Goal: Task Accomplishment & Management: Manage account settings

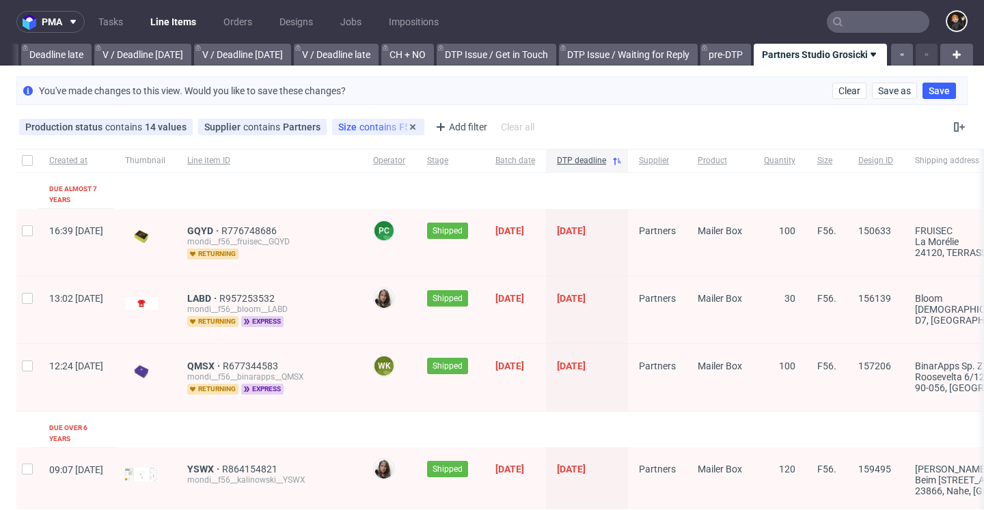
click at [367, 130] on span "contains" at bounding box center [379, 127] width 40 height 11
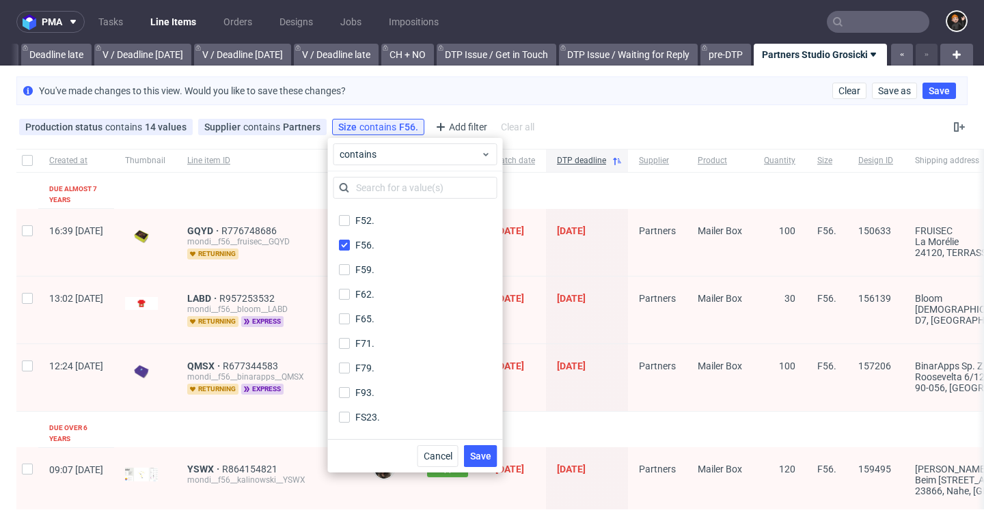
scroll to position [635, 0]
click at [347, 241] on input "F56." at bounding box center [344, 245] width 11 height 11
checkbox input "false"
click at [345, 275] on input "F59." at bounding box center [344, 269] width 11 height 11
checkbox input "true"
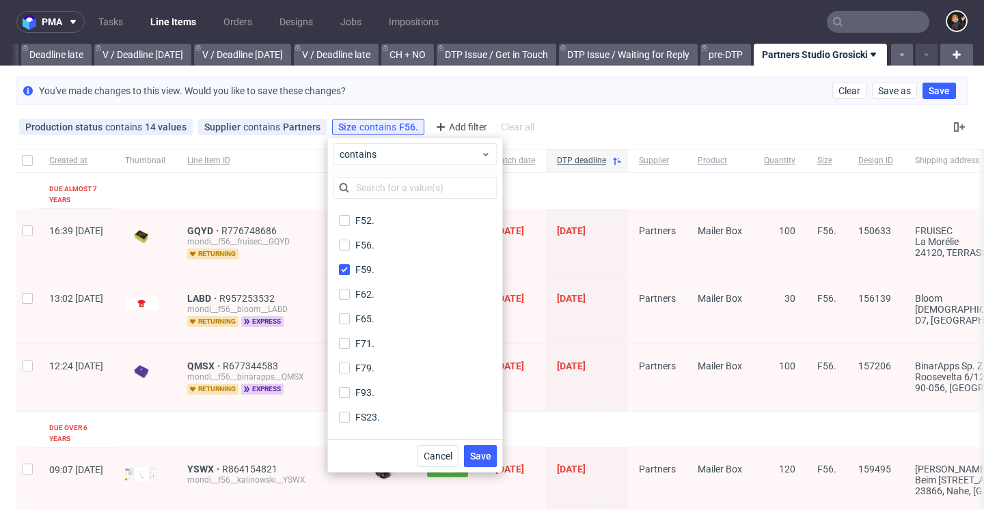
click at [484, 443] on div "Cancel Save" at bounding box center [415, 455] width 175 height 33
click at [480, 456] on span "Save" at bounding box center [480, 456] width 21 height 10
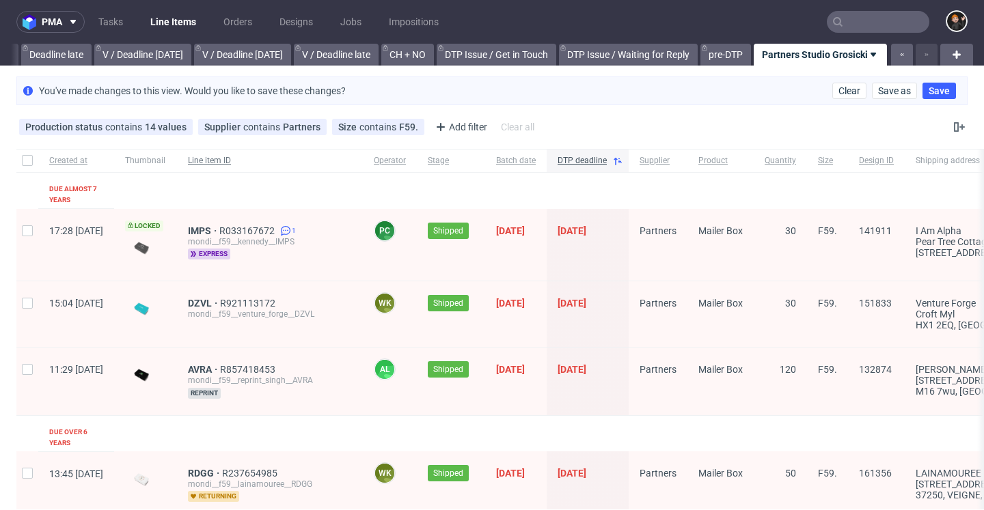
scroll to position [0, 0]
click at [363, 130] on span "contains" at bounding box center [379, 127] width 40 height 11
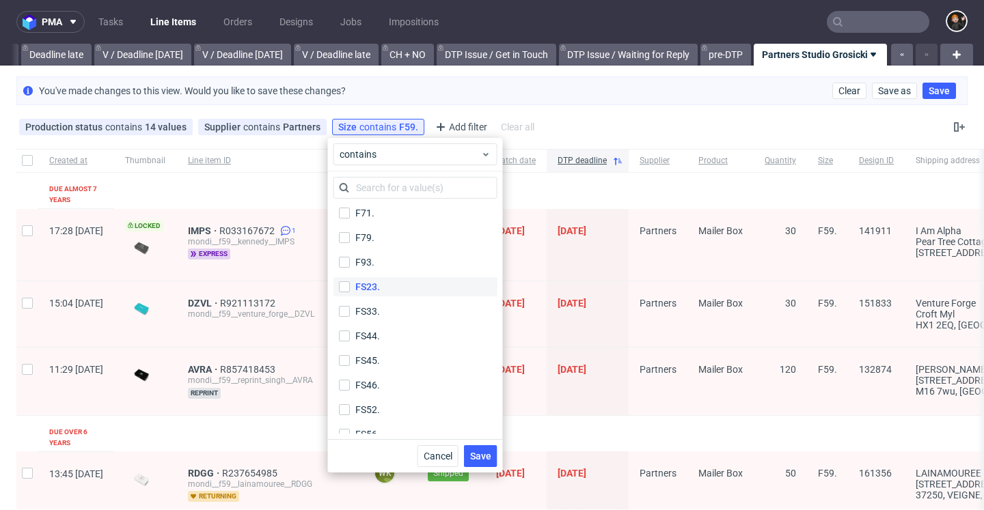
scroll to position [667, 0]
click at [346, 239] on input "F59." at bounding box center [344, 237] width 11 height 11
checkbox input "false"
click at [346, 261] on input "F62." at bounding box center [344, 262] width 11 height 11
checkbox input "true"
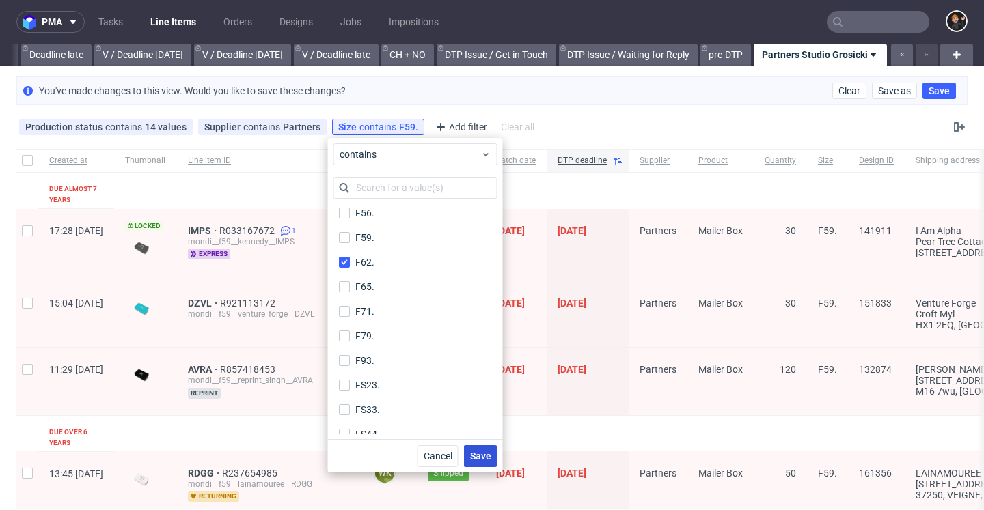
click at [484, 462] on button "Save" at bounding box center [480, 456] width 33 height 22
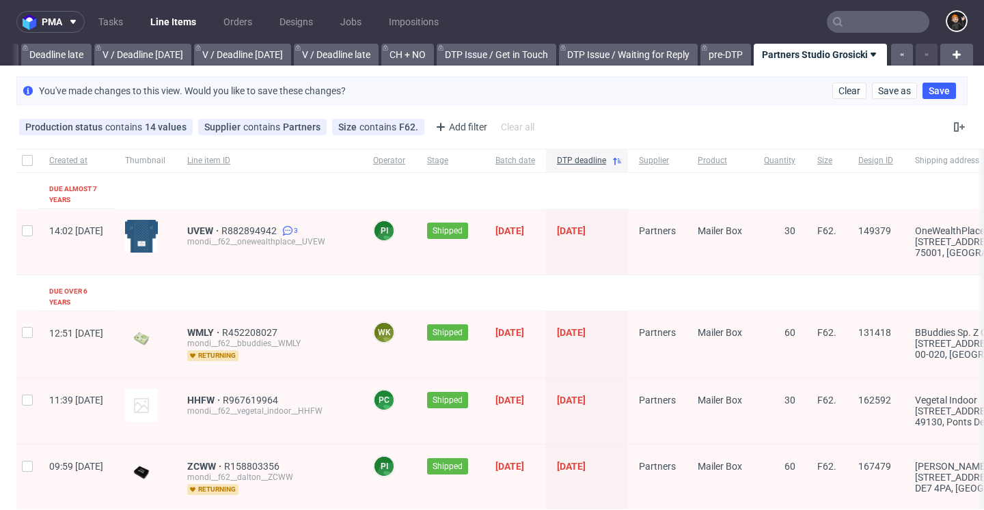
scroll to position [0, 0]
click at [374, 132] on div "Size contains F62." at bounding box center [378, 127] width 92 height 16
click at [352, 132] on span "Size" at bounding box center [348, 127] width 21 height 11
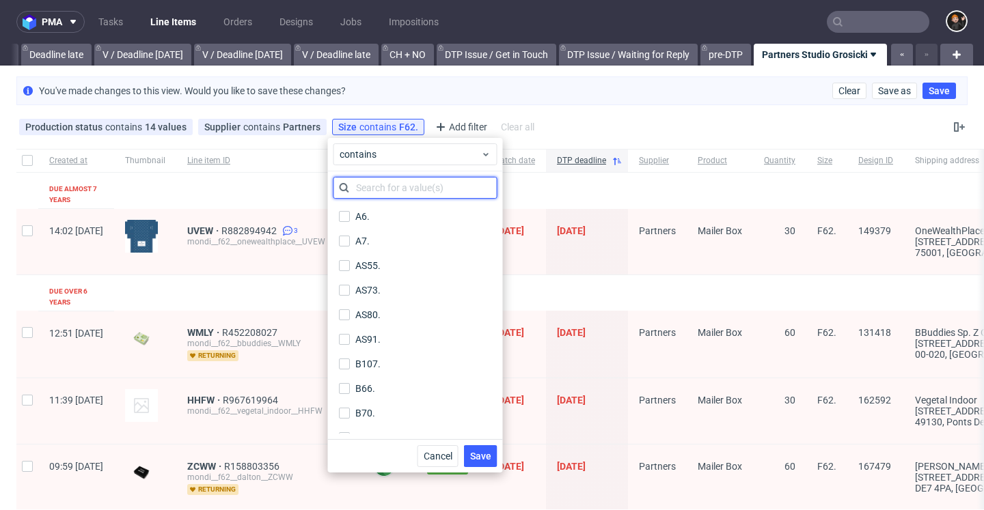
click at [378, 188] on input "text" at bounding box center [415, 188] width 164 height 22
type input "6"
click at [343, 368] on input "F62." at bounding box center [344, 364] width 11 height 11
checkbox input "false"
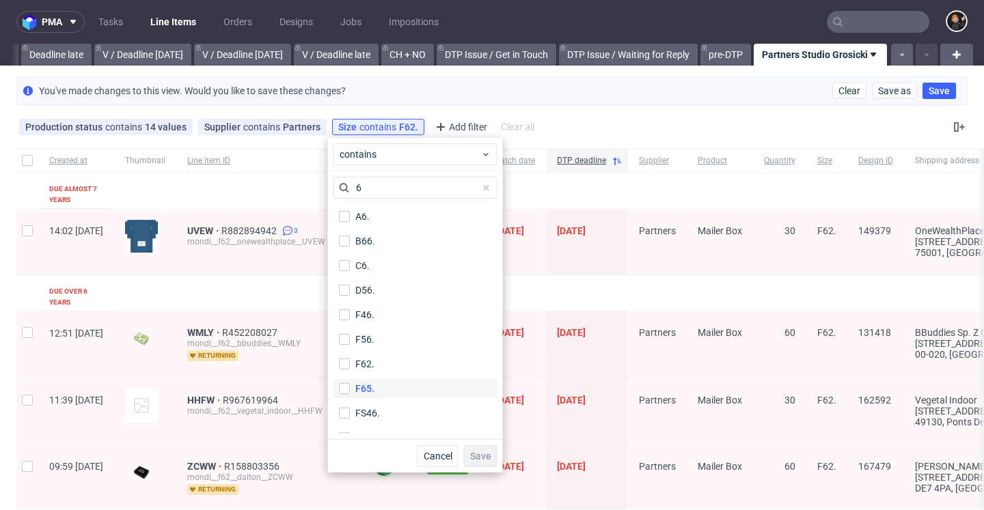
click at [343, 381] on label "F65." at bounding box center [415, 388] width 164 height 19
click at [343, 383] on input "F65." at bounding box center [344, 388] width 11 height 11
checkbox input "true"
click at [477, 461] on span "Save" at bounding box center [480, 456] width 21 height 10
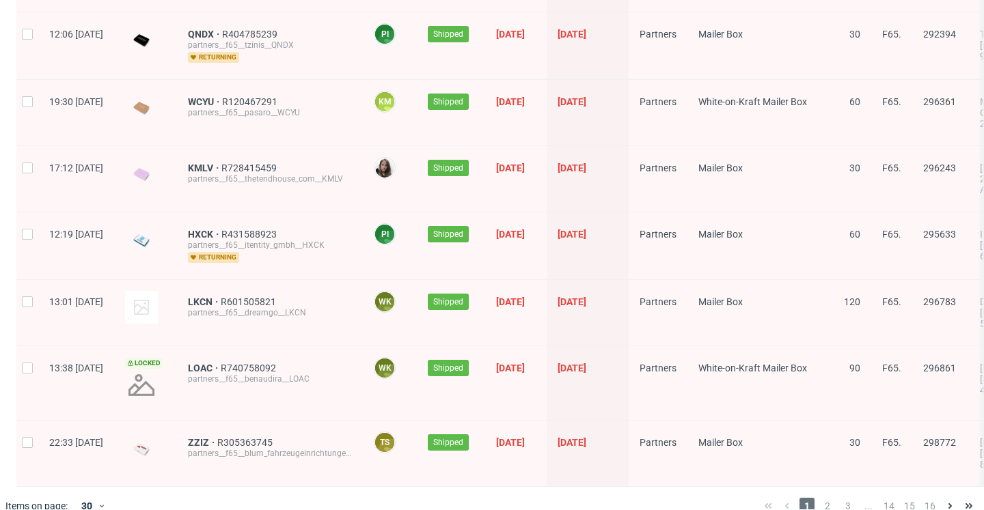
scroll to position [1774, 0]
click at [881, 499] on span "14" at bounding box center [888, 507] width 15 height 16
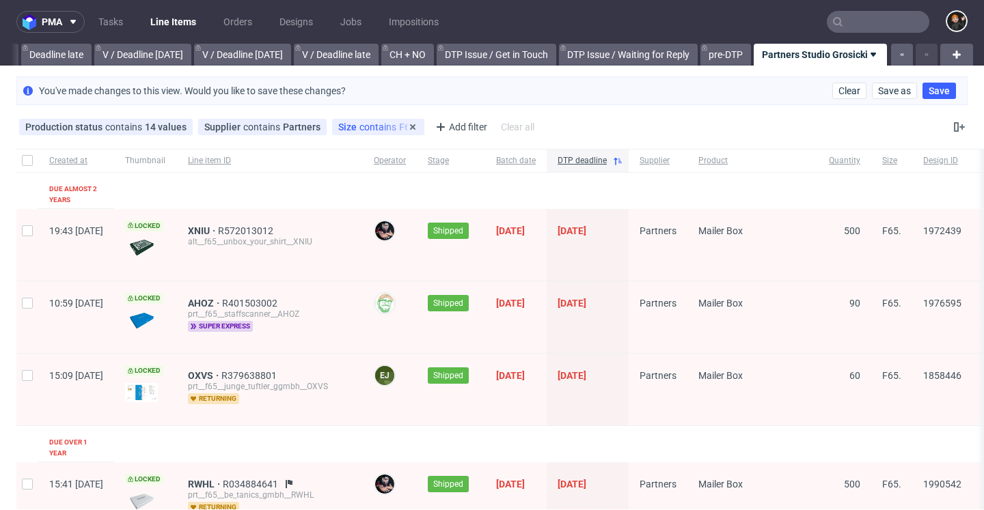
click at [379, 122] on div "Size contains F65." at bounding box center [378, 127] width 80 height 11
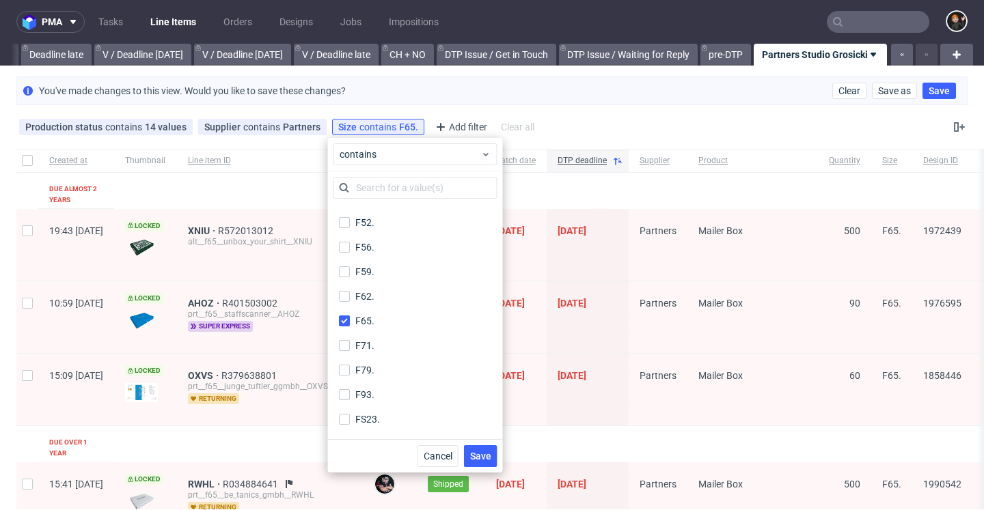
scroll to position [733, 0]
click at [344, 219] on input "F65." at bounding box center [344, 221] width 11 height 11
checkbox input "false"
click at [344, 240] on input "F71." at bounding box center [344, 245] width 11 height 11
checkbox input "true"
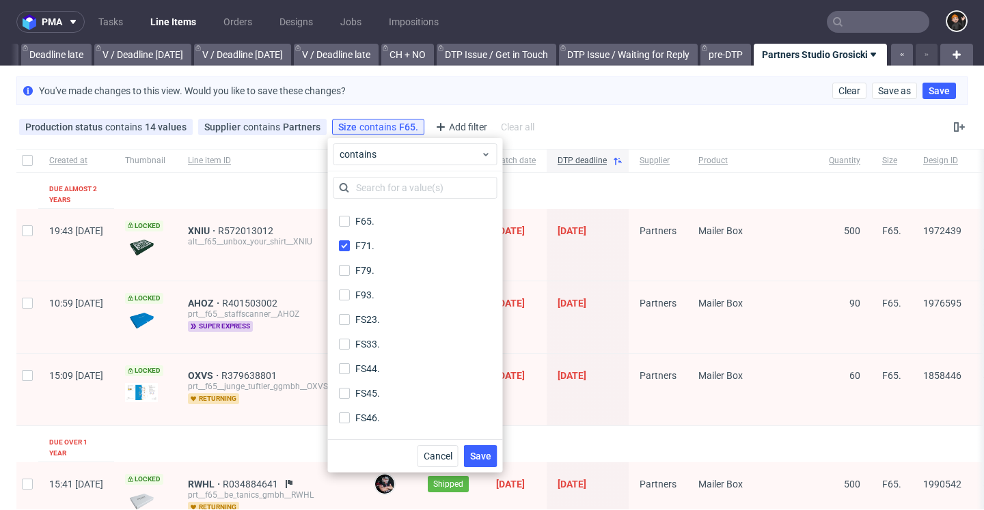
click at [482, 444] on div "Cancel Save" at bounding box center [415, 455] width 175 height 33
click at [482, 451] on span "Save" at bounding box center [480, 456] width 21 height 10
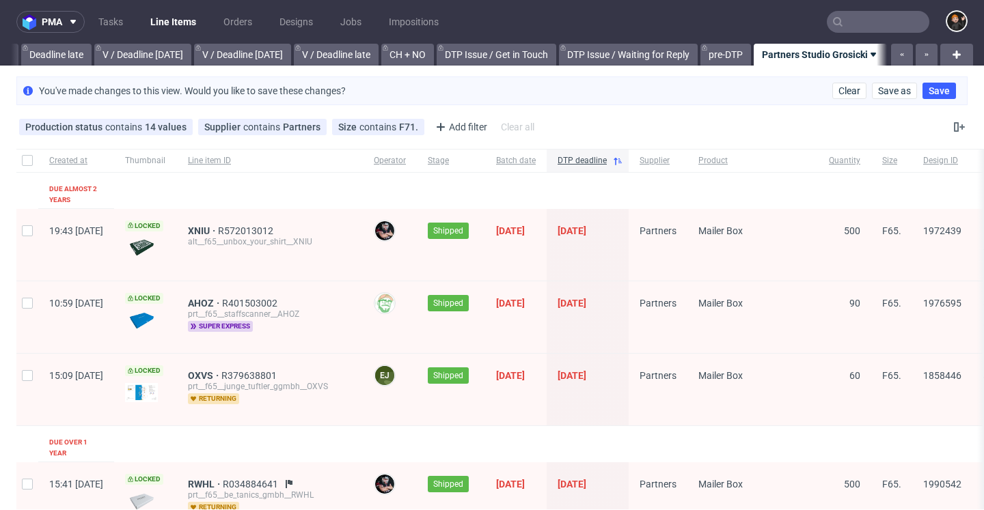
scroll to position [0, 1645]
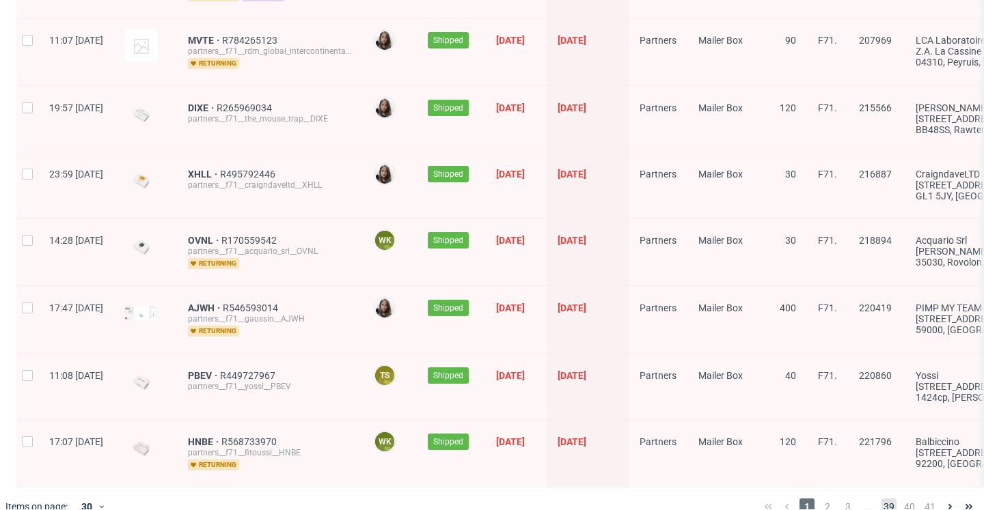
click at [882, 499] on span "39" at bounding box center [888, 507] width 15 height 16
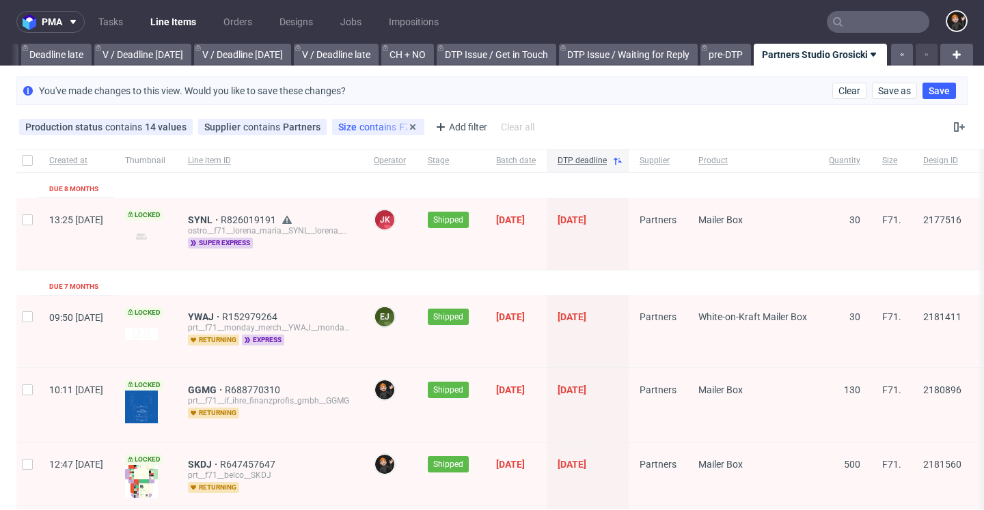
click at [371, 128] on span "contains" at bounding box center [379, 127] width 40 height 11
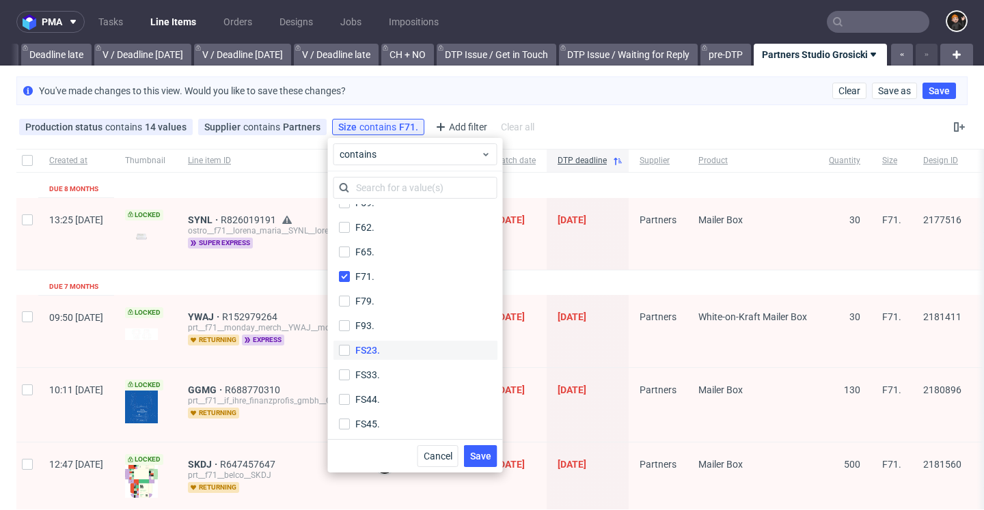
scroll to position [705, 0]
click at [341, 279] on label "F71." at bounding box center [415, 273] width 164 height 19
click at [341, 279] on input "F71." at bounding box center [344, 273] width 11 height 11
checkbox input "false"
click at [346, 299] on input "F79." at bounding box center [344, 298] width 11 height 11
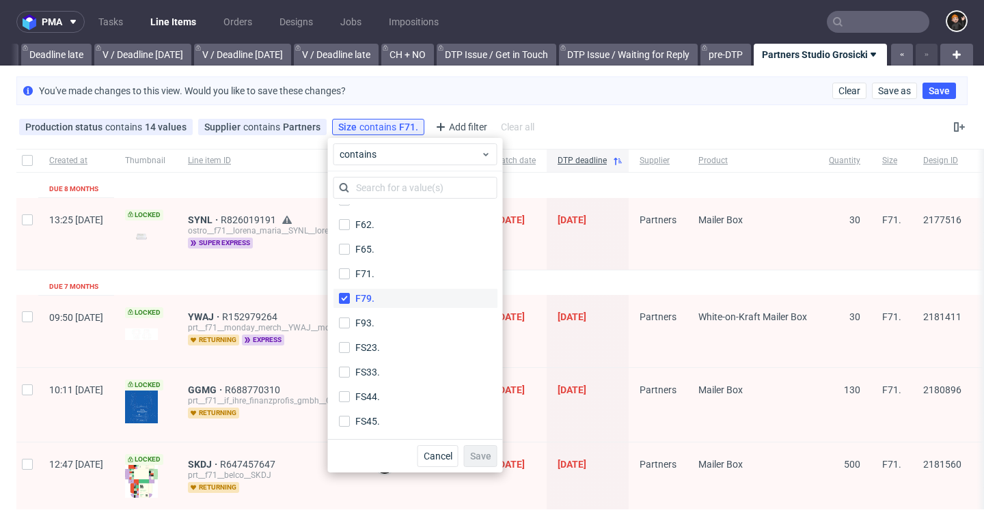
checkbox input "true"
click at [480, 454] on span "Save" at bounding box center [480, 456] width 21 height 10
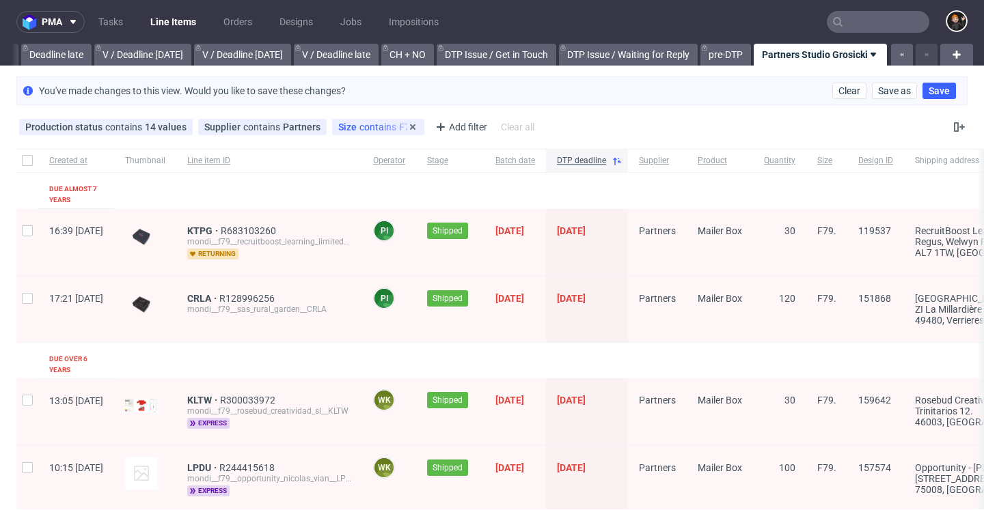
click at [364, 124] on span "contains" at bounding box center [379, 127] width 40 height 11
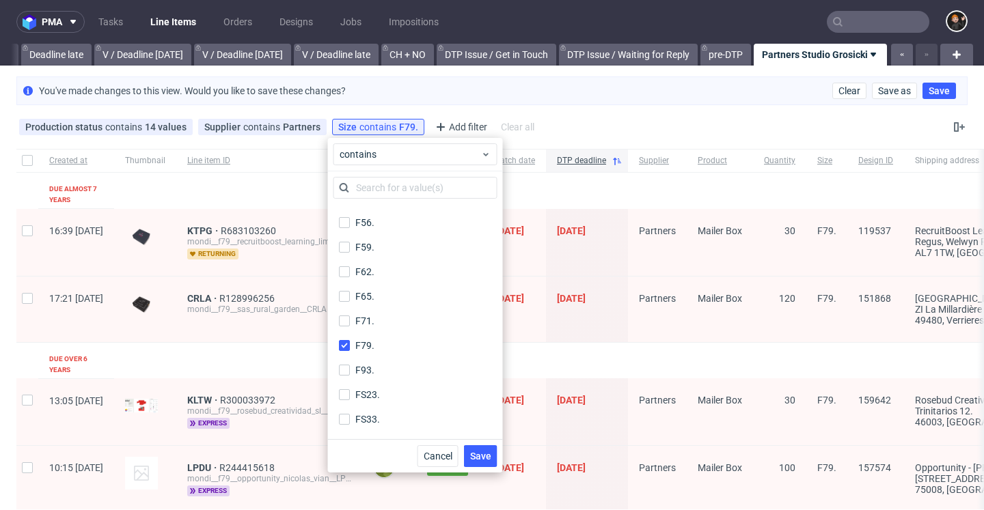
scroll to position [637, 0]
click at [339, 363] on input "F79." at bounding box center [344, 366] width 11 height 11
checkbox input "false"
click at [341, 387] on input "F93." at bounding box center [344, 390] width 11 height 11
checkbox input "true"
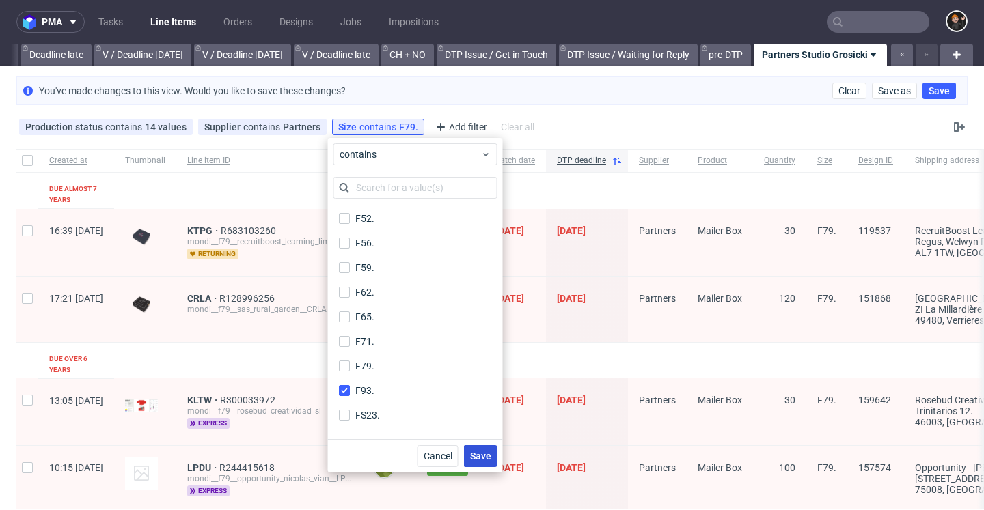
click at [493, 456] on button "Save" at bounding box center [480, 456] width 33 height 22
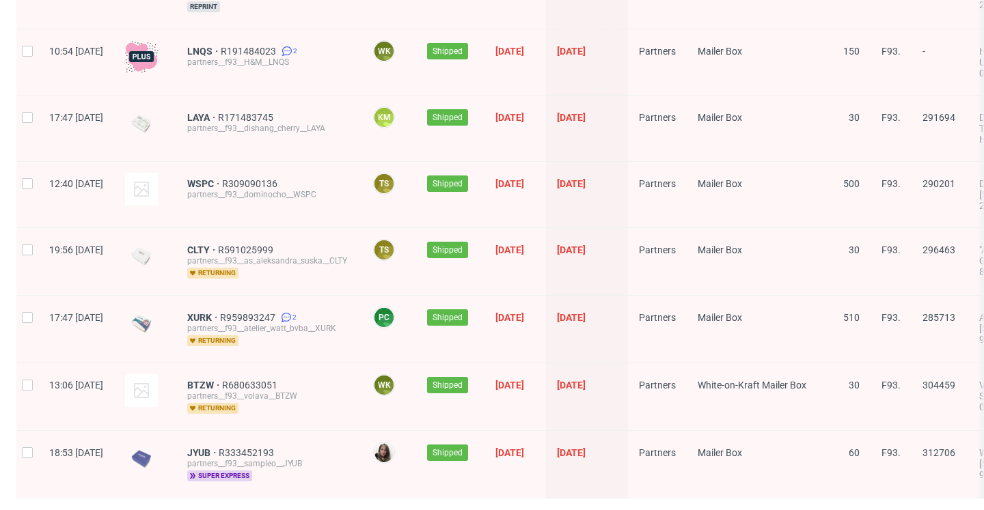
scroll to position [0, 0]
click at [881, 510] on span "13" at bounding box center [888, 518] width 15 height 16
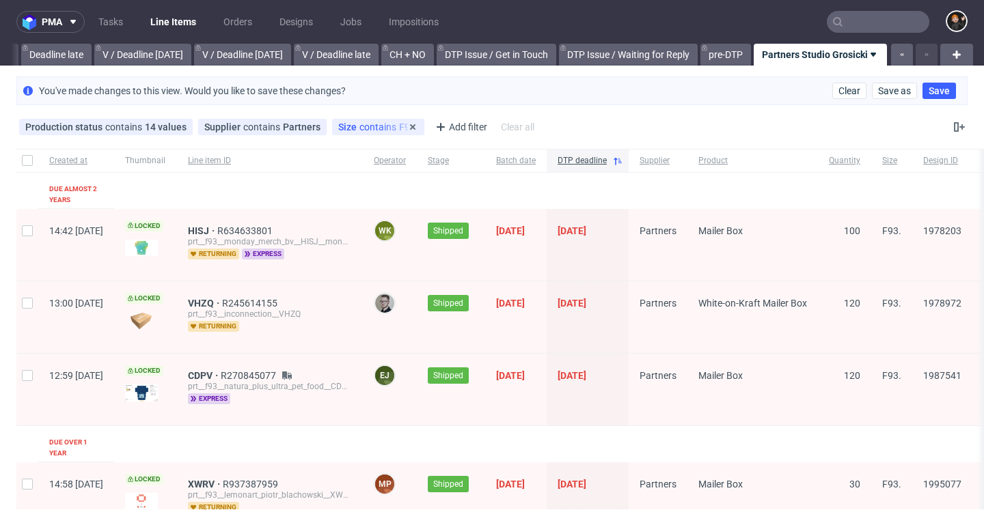
click at [385, 130] on div "Size contains F93." at bounding box center [378, 127] width 80 height 11
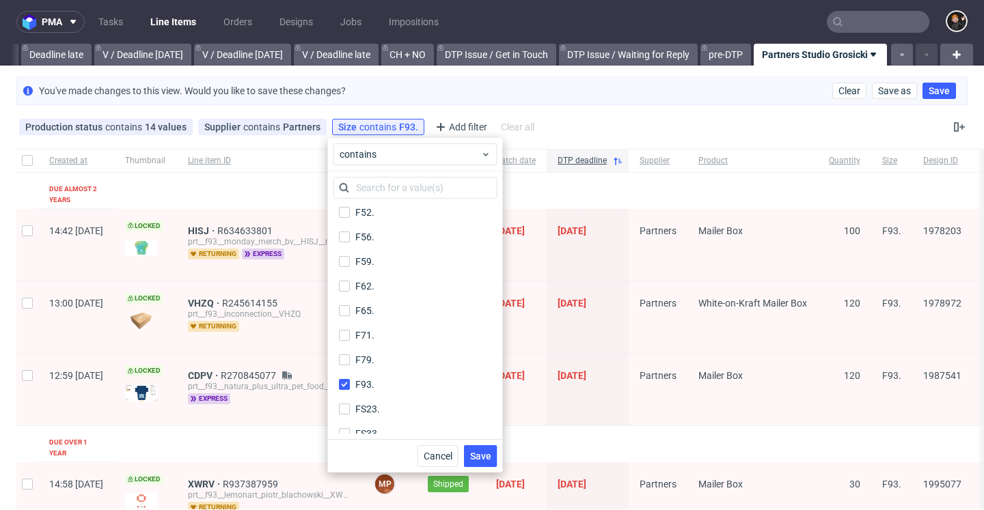
scroll to position [665, 0]
click at [339, 365] on input "F93." at bounding box center [344, 362] width 11 height 11
checkbox input "false"
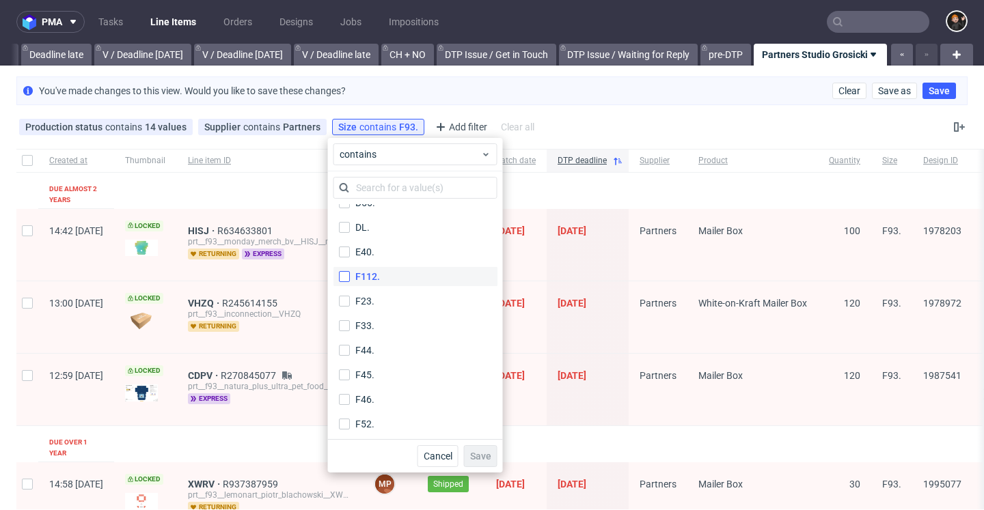
click at [343, 281] on input "F112." at bounding box center [344, 276] width 11 height 11
checkbox input "true"
click at [483, 461] on span "Save" at bounding box center [480, 456] width 21 height 10
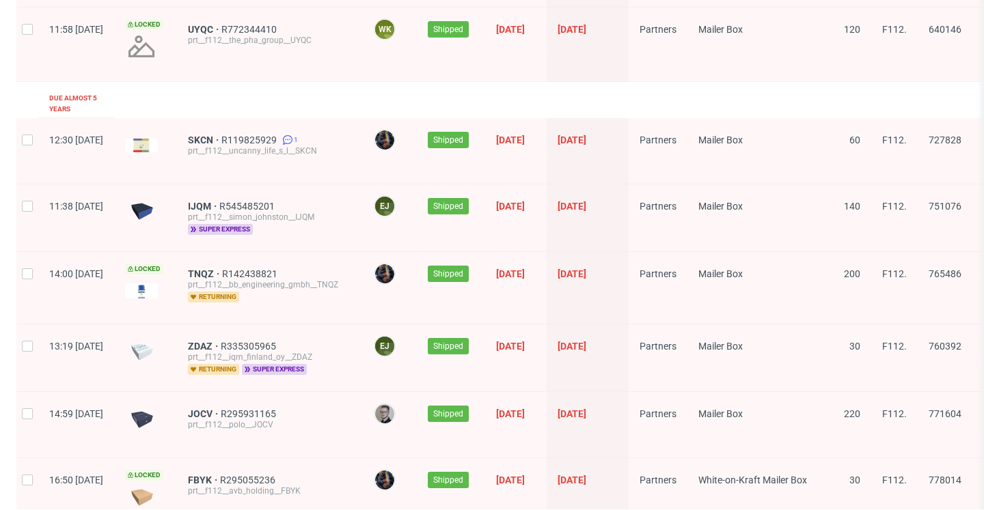
scroll to position [1899, 0]
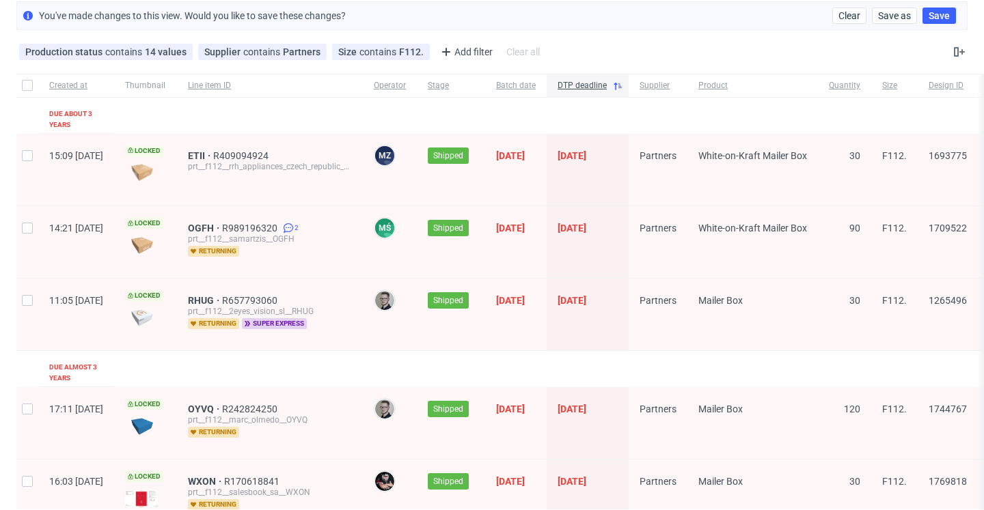
scroll to position [83, 0]
